Goal: Information Seeking & Learning: Learn about a topic

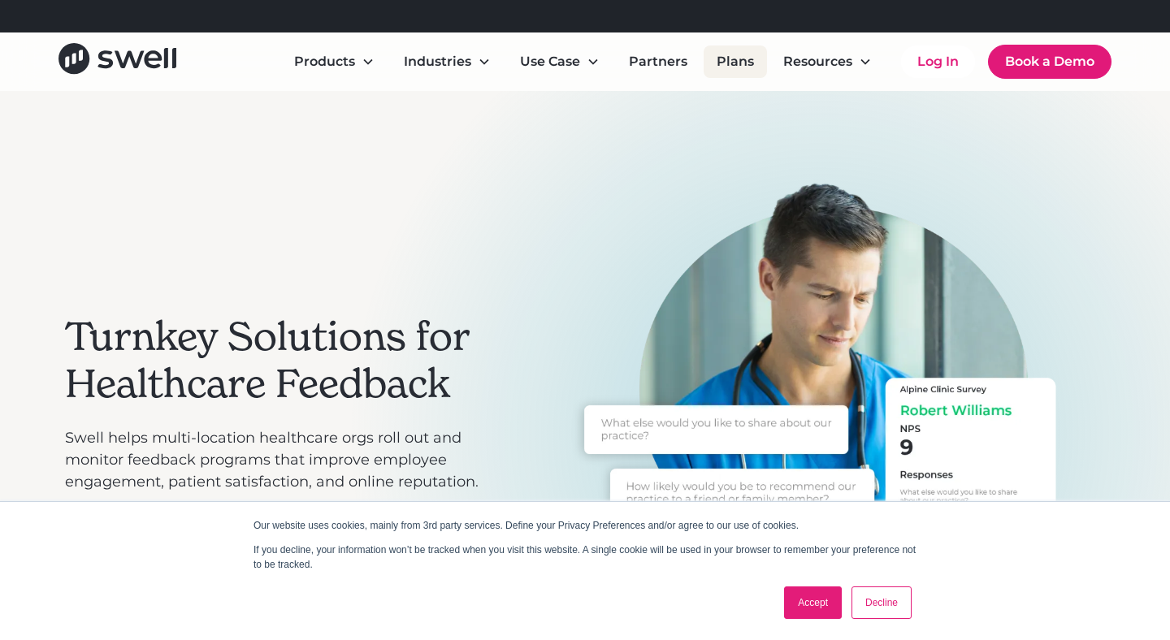
click at [731, 57] on link "Plans" at bounding box center [735, 62] width 63 height 33
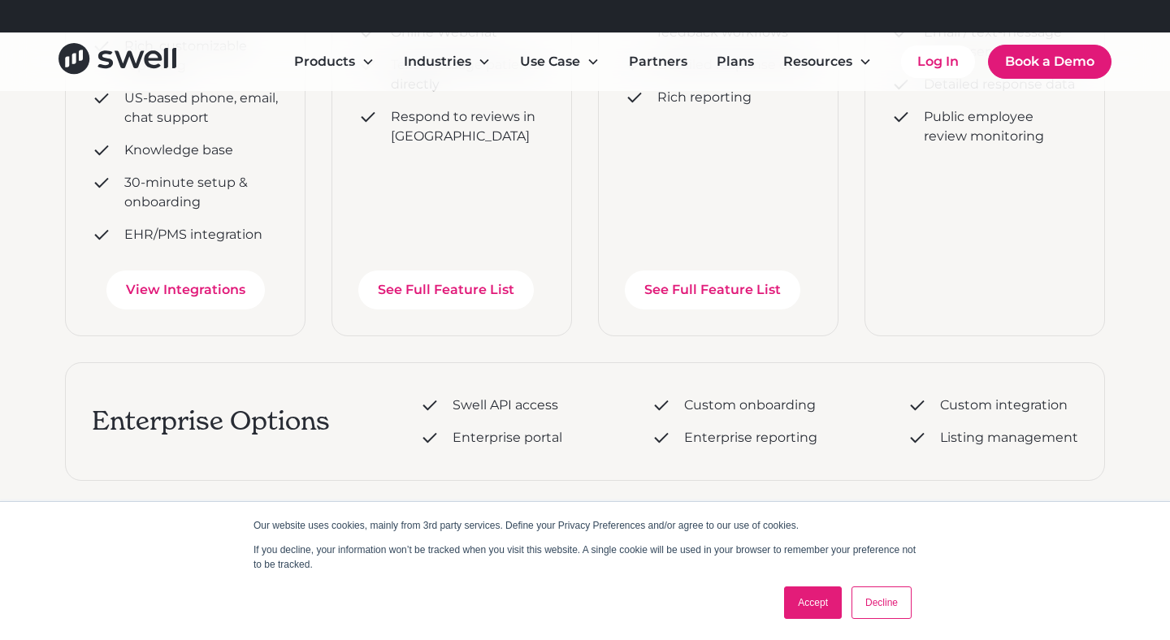
scroll to position [609, 0]
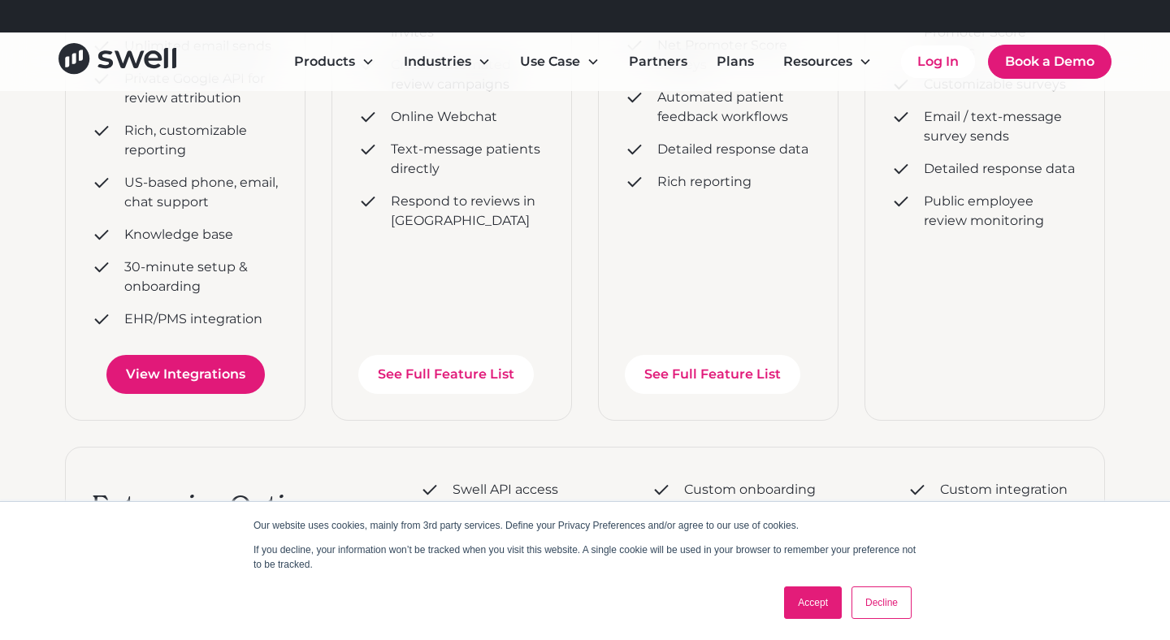
click at [227, 371] on link "View Integrations" at bounding box center [185, 374] width 158 height 39
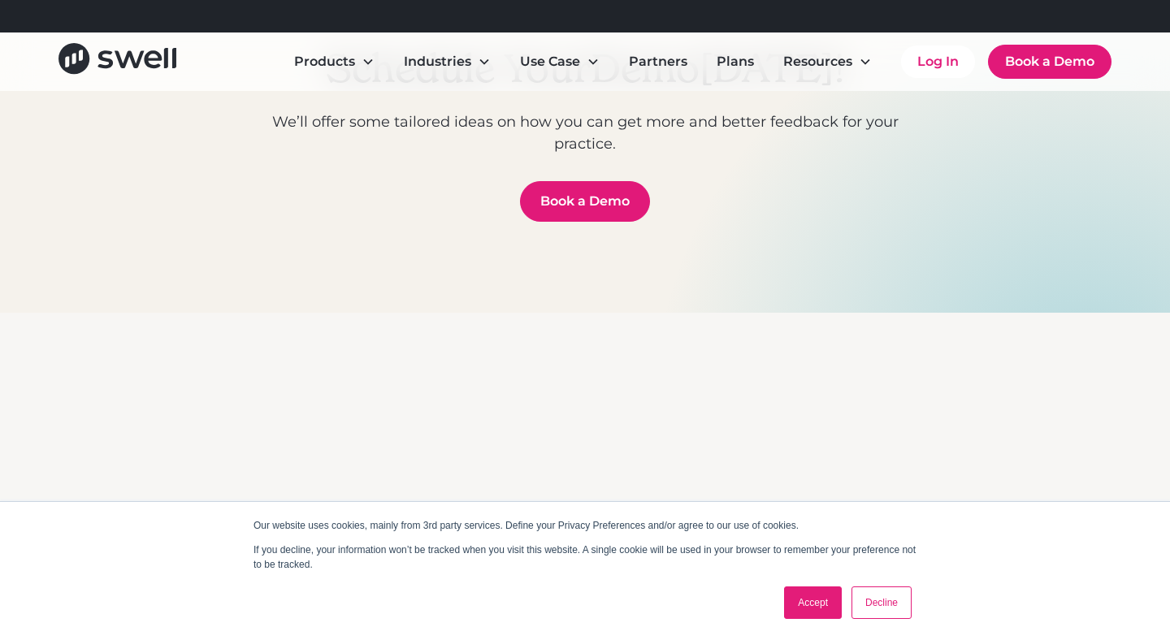
scroll to position [1962, 0]
